Goal: Task Accomplishment & Management: Manage account settings

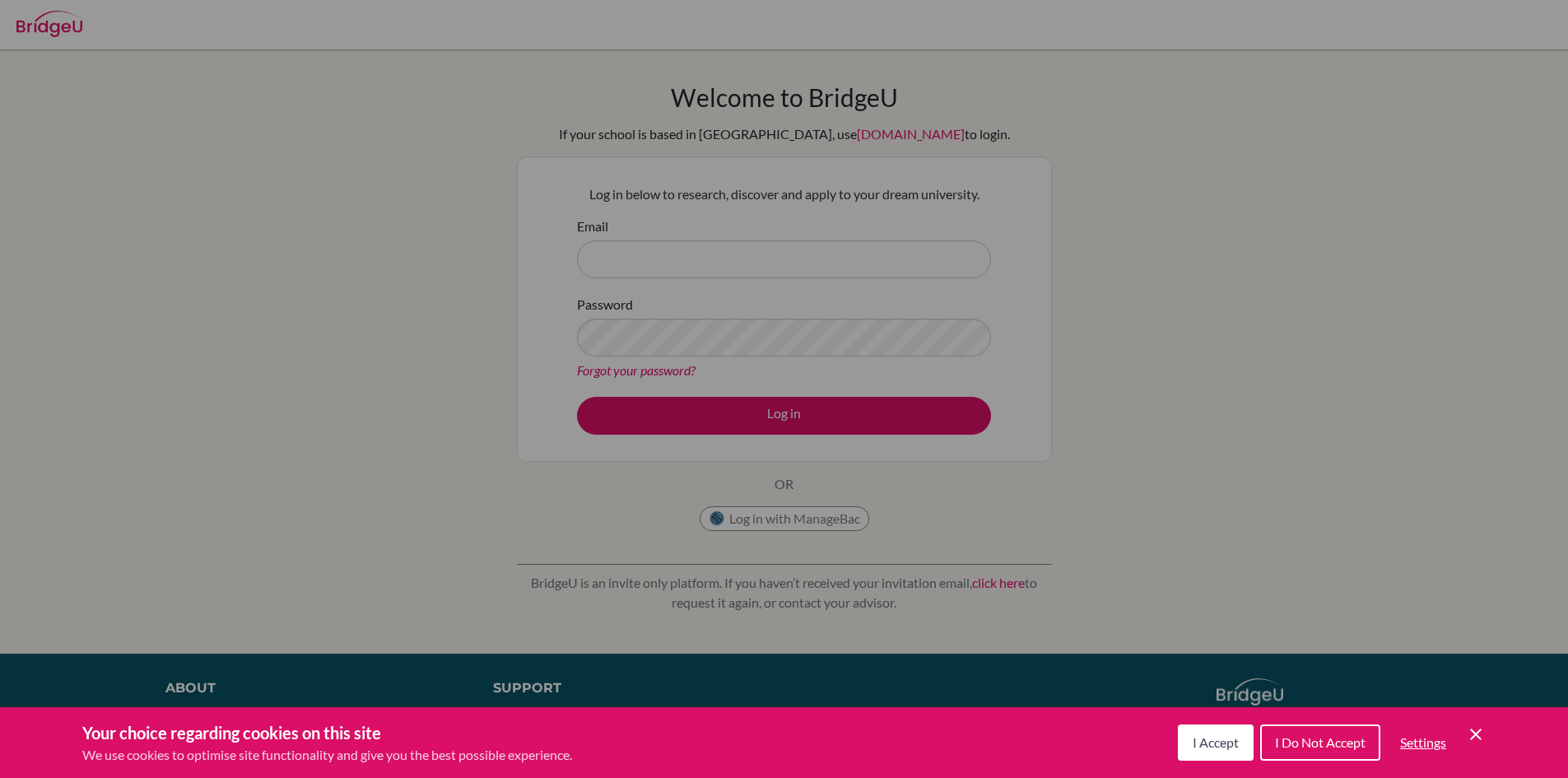
click at [1202, 752] on button "I Accept" at bounding box center [1215, 742] width 75 height 36
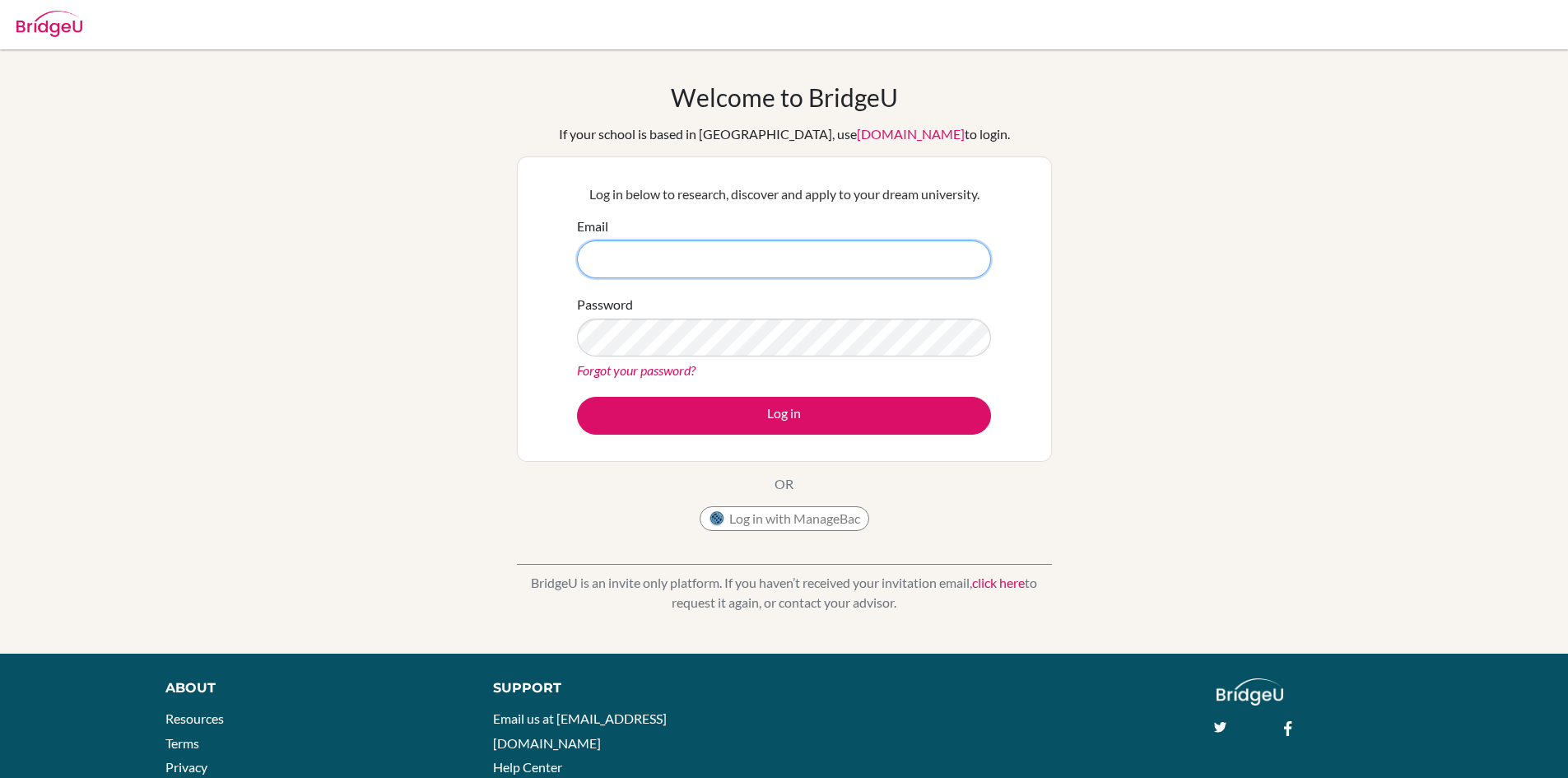
drag, startPoint x: 614, startPoint y: 255, endPoint x: 588, endPoint y: 262, distance: 26.9
click at [612, 255] on input "Email" at bounding box center [783, 259] width 414 height 38
type input "[EMAIL_ADDRESS][PERSON_NAME][DOMAIN_NAME]"
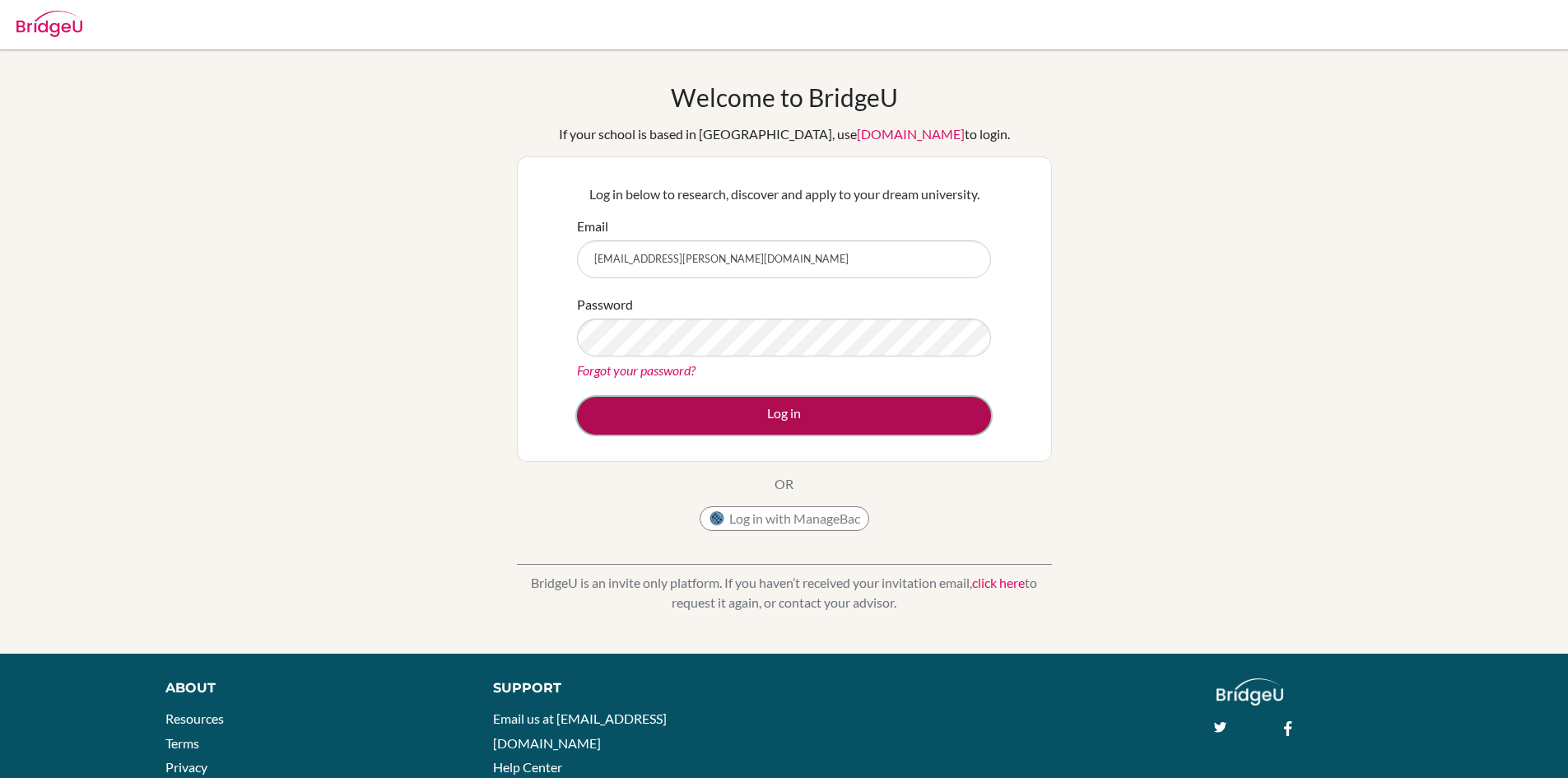
click at [650, 424] on button "Log in" at bounding box center [783, 415] width 414 height 38
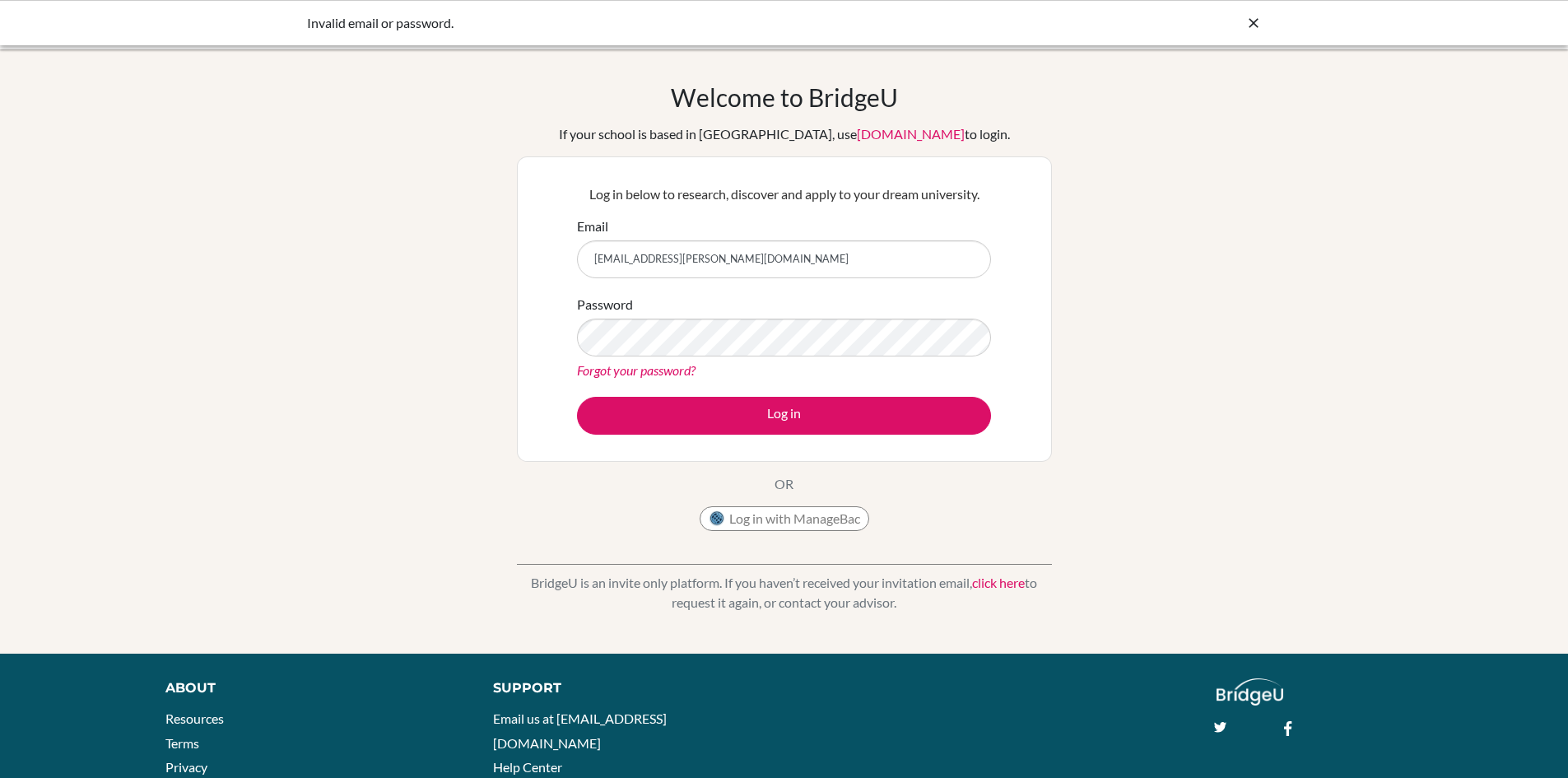
click at [551, 398] on div "Log in below to research, discover and apply to your dream university. Email vi…" at bounding box center [784, 309] width 535 height 306
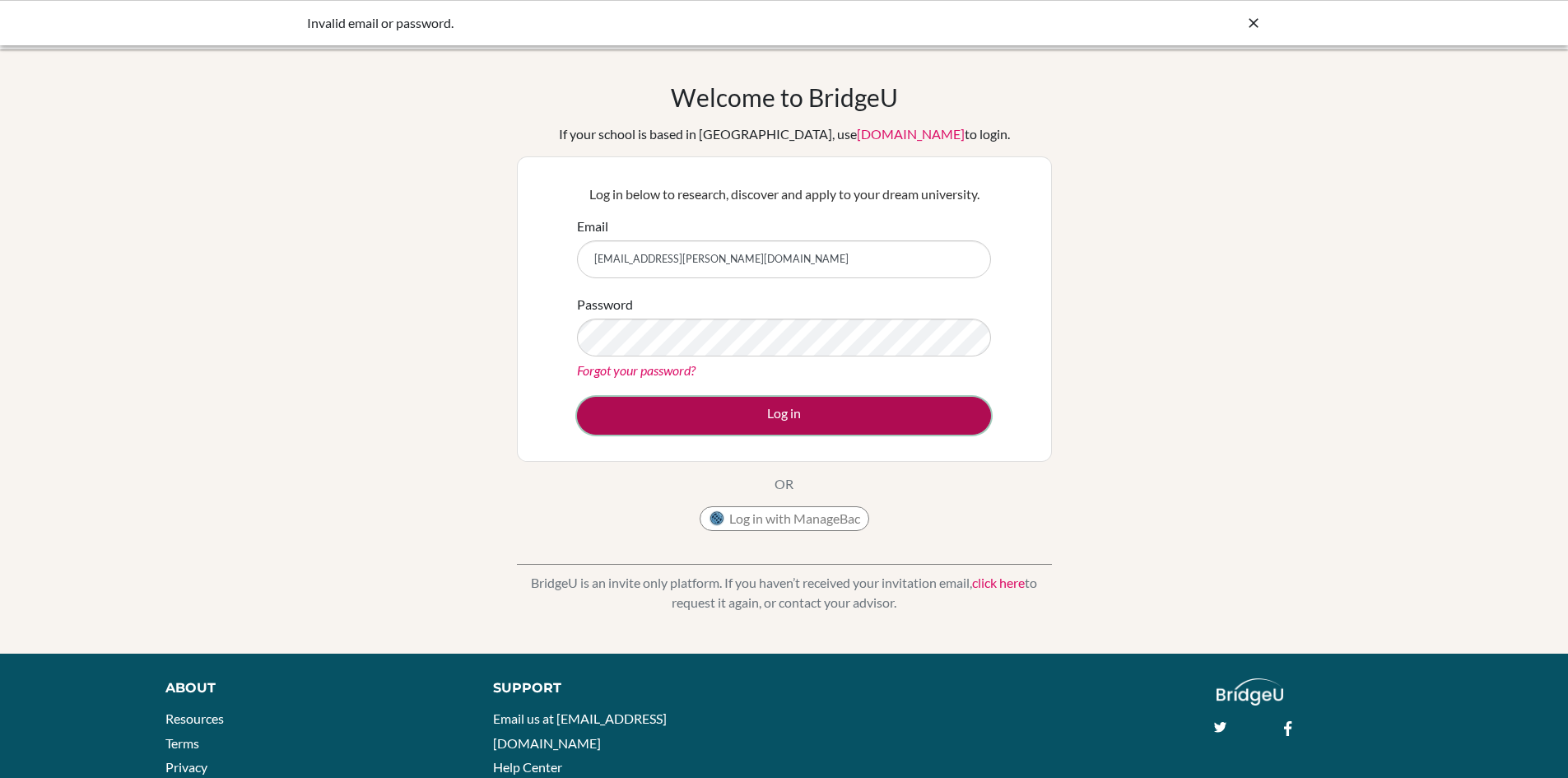
click at [718, 419] on button "Log in" at bounding box center [783, 415] width 414 height 38
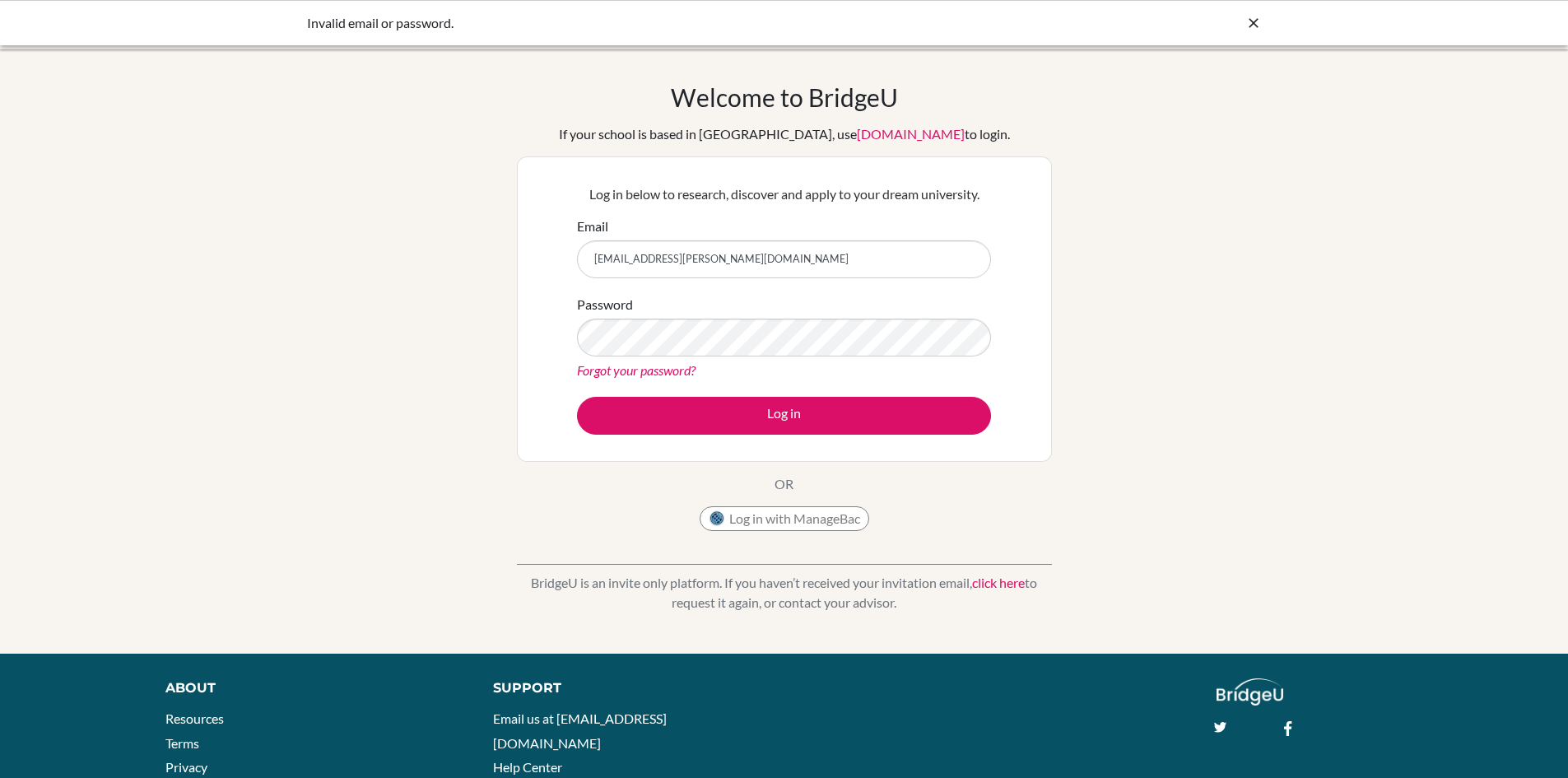
click at [1249, 24] on icon at bounding box center [1253, 23] width 17 height 17
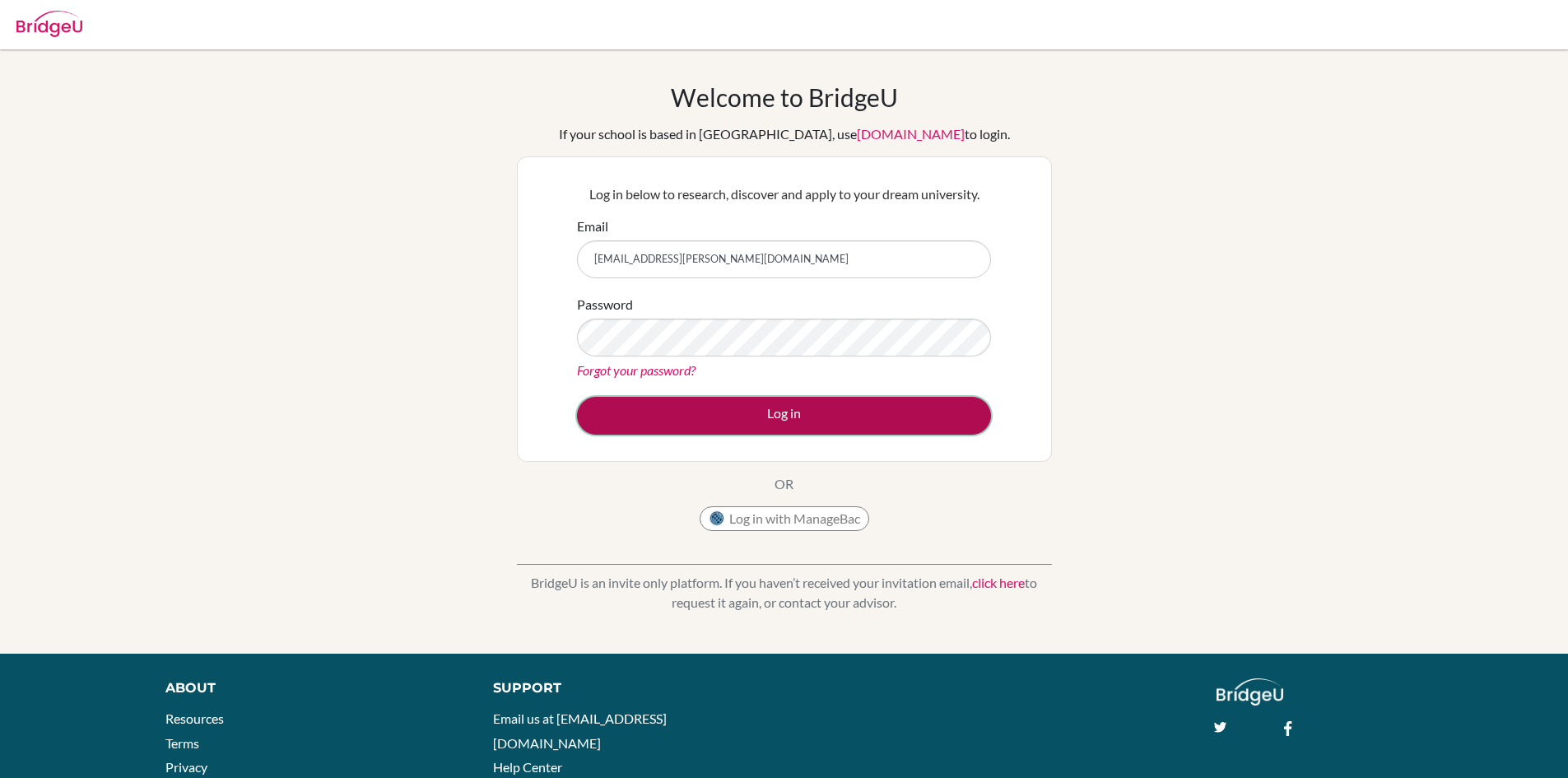
click at [633, 423] on button "Log in" at bounding box center [783, 415] width 414 height 38
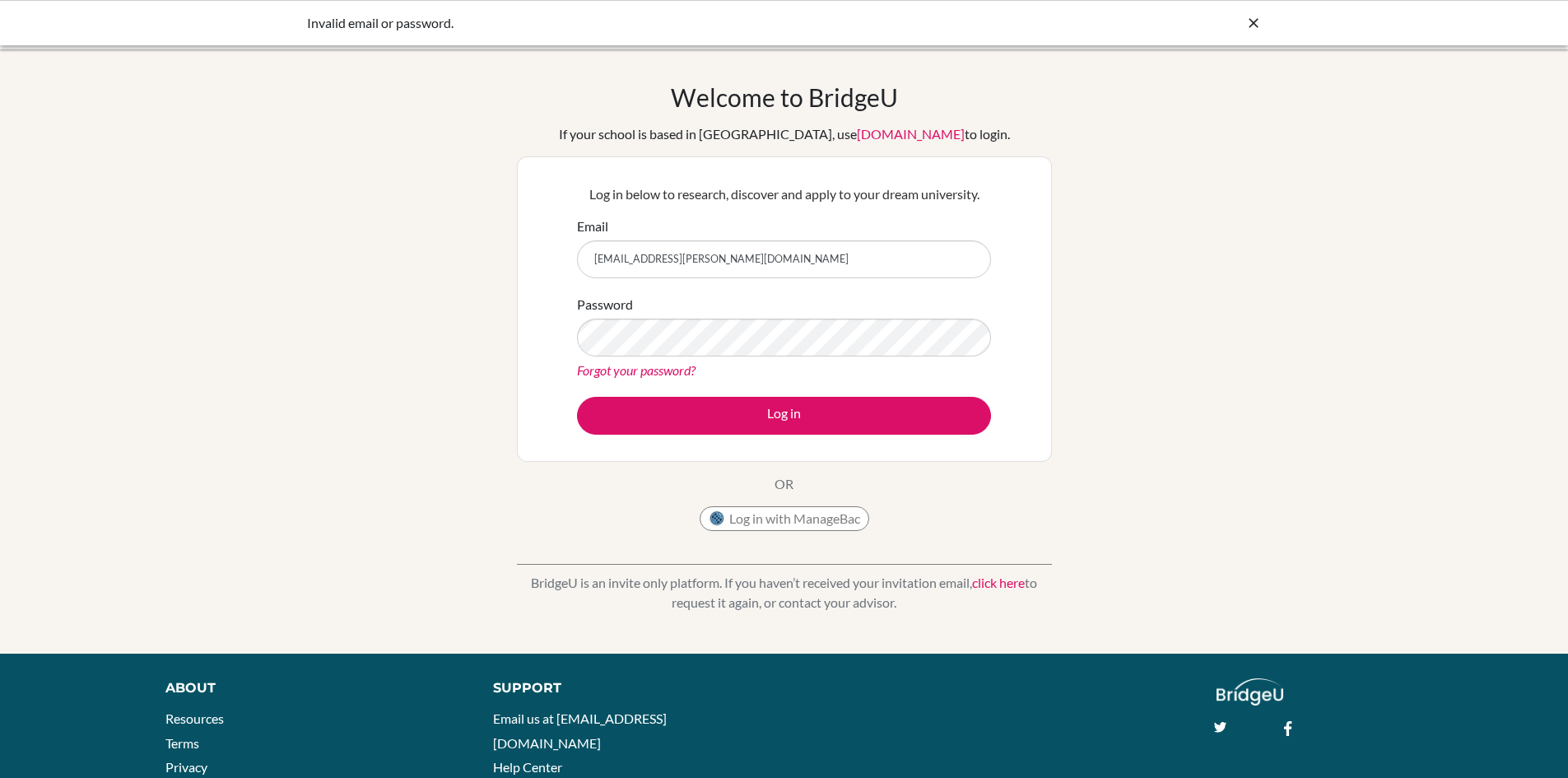
click at [1251, 25] on icon at bounding box center [1253, 23] width 17 height 17
